Goal: Find contact information: Find contact information

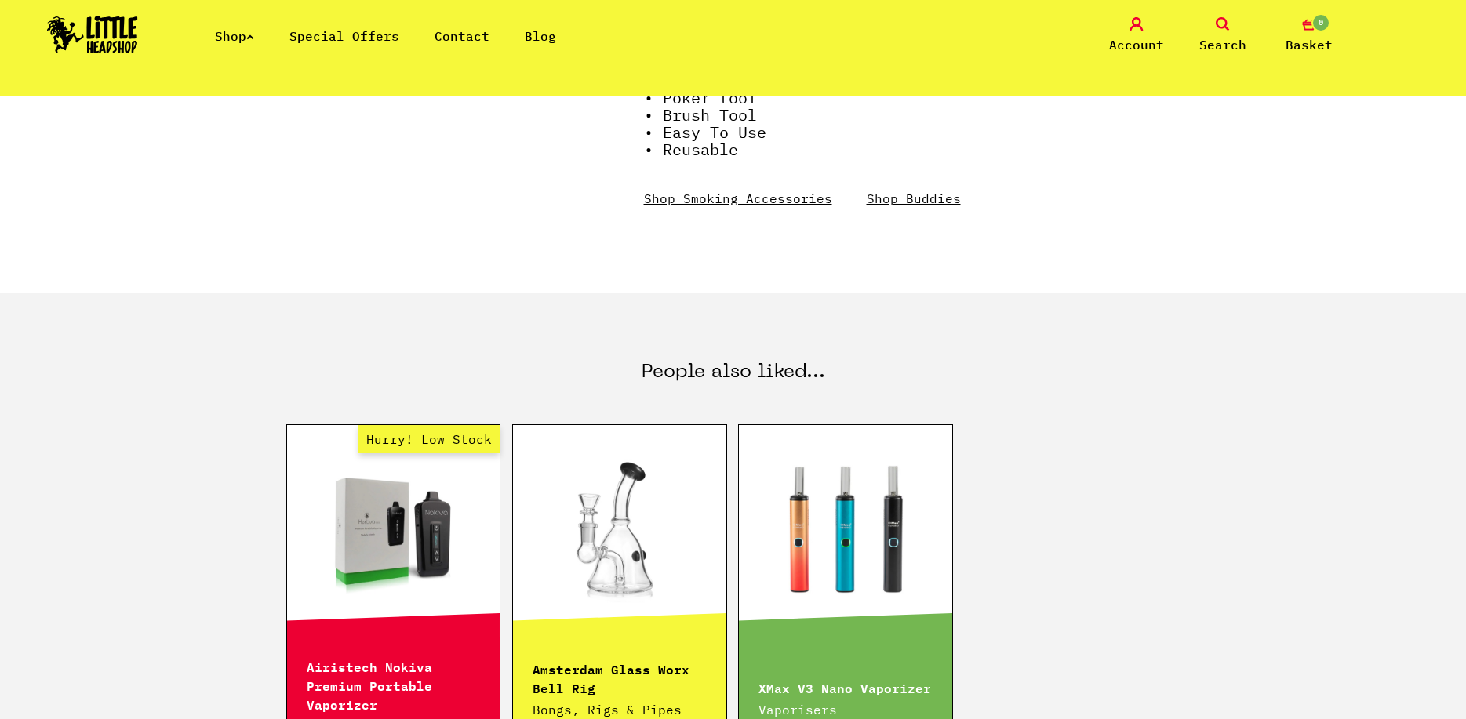
scroll to position [863, 0]
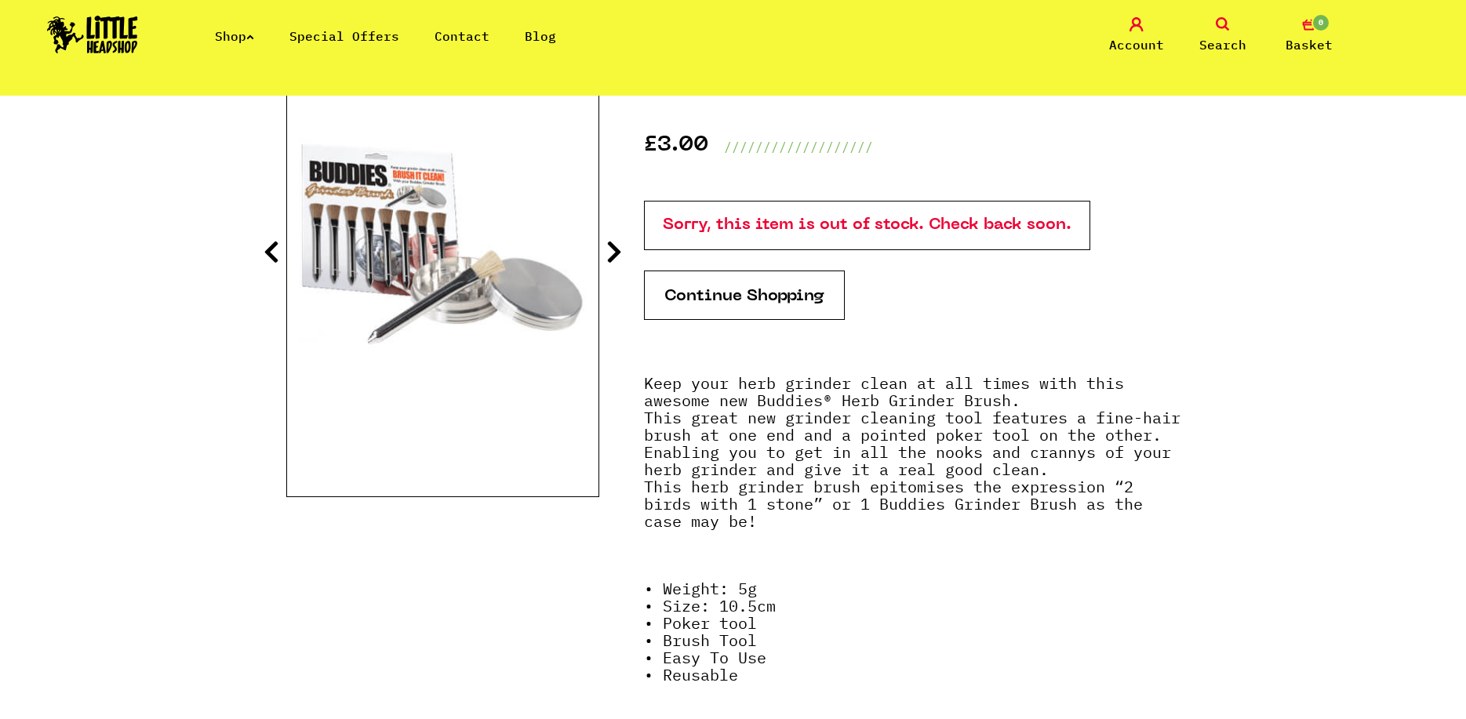
scroll to position [314, 0]
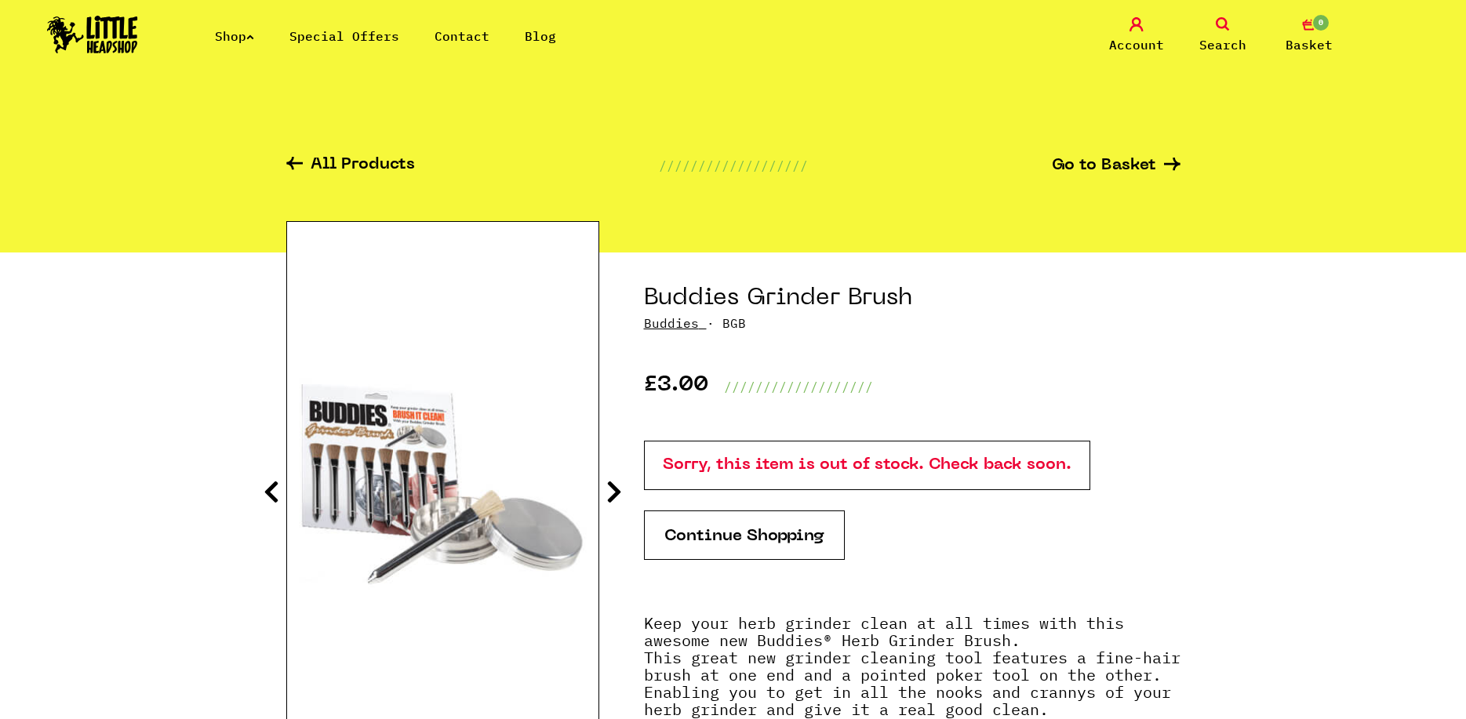
click at [456, 31] on link "Contact" at bounding box center [462, 36] width 55 height 16
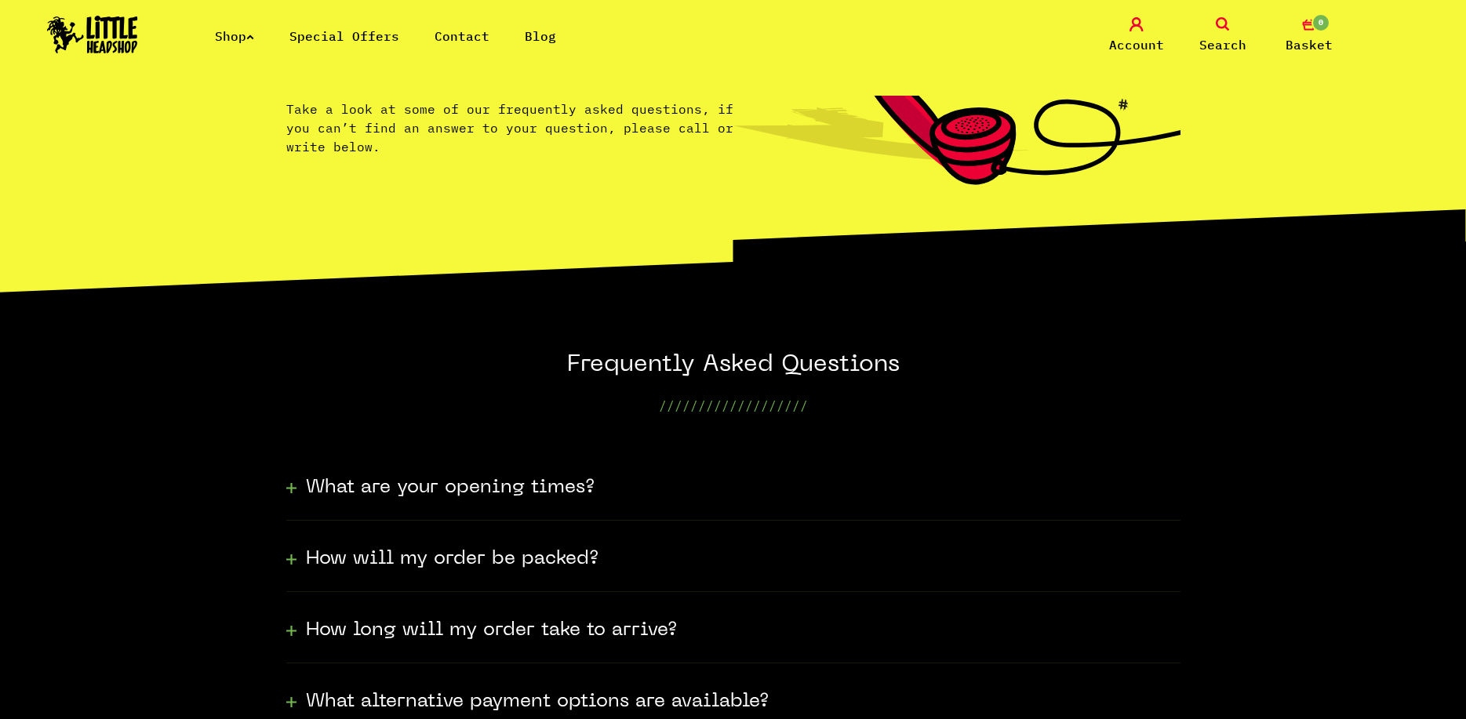
scroll to position [155, 0]
